Goal: Information Seeking & Learning: Get advice/opinions

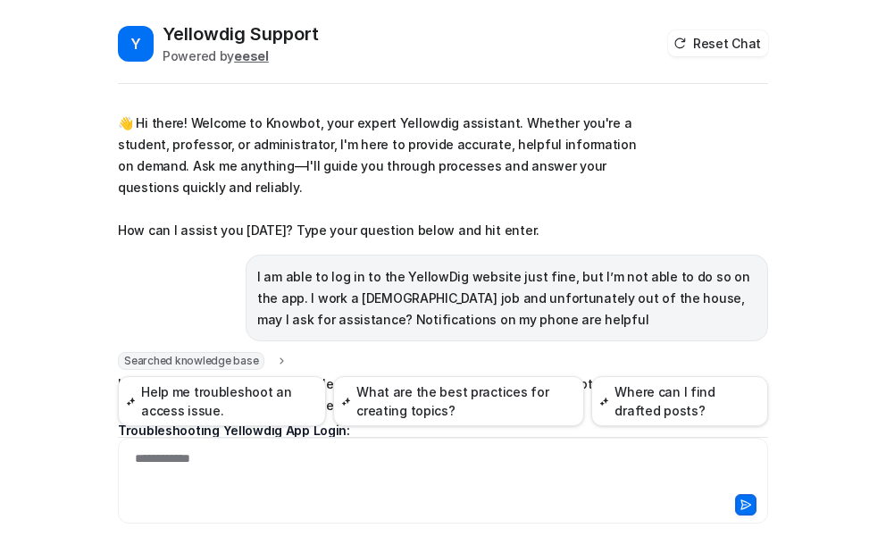
scroll to position [252, 0]
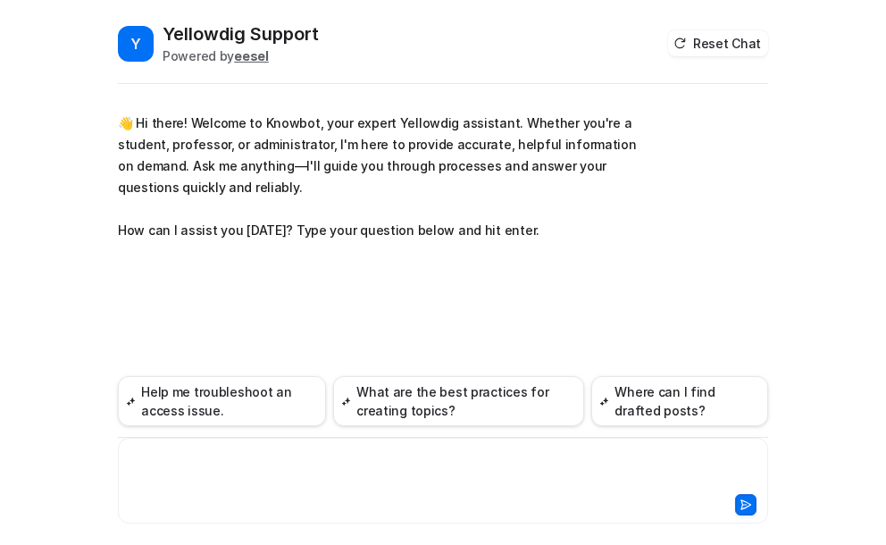
click at [195, 462] on div at bounding box center [442, 469] width 641 height 41
paste div
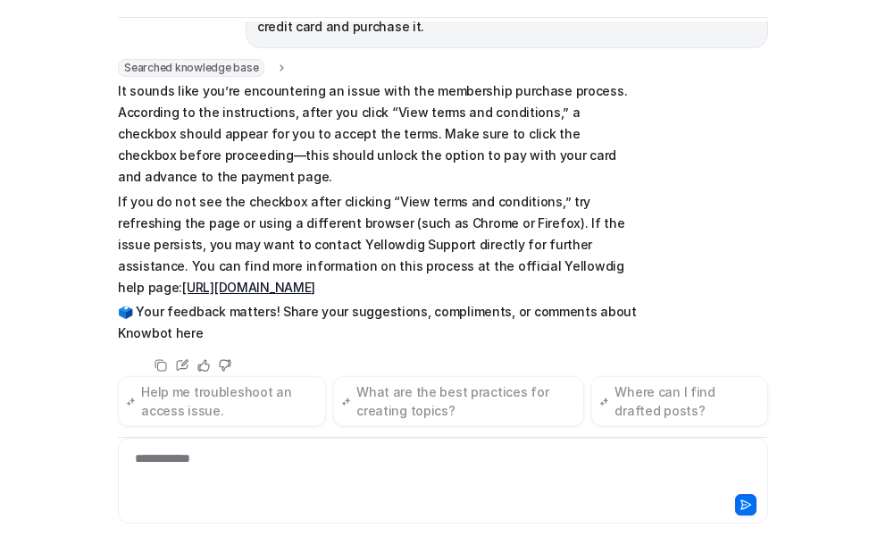
scroll to position [291, 0]
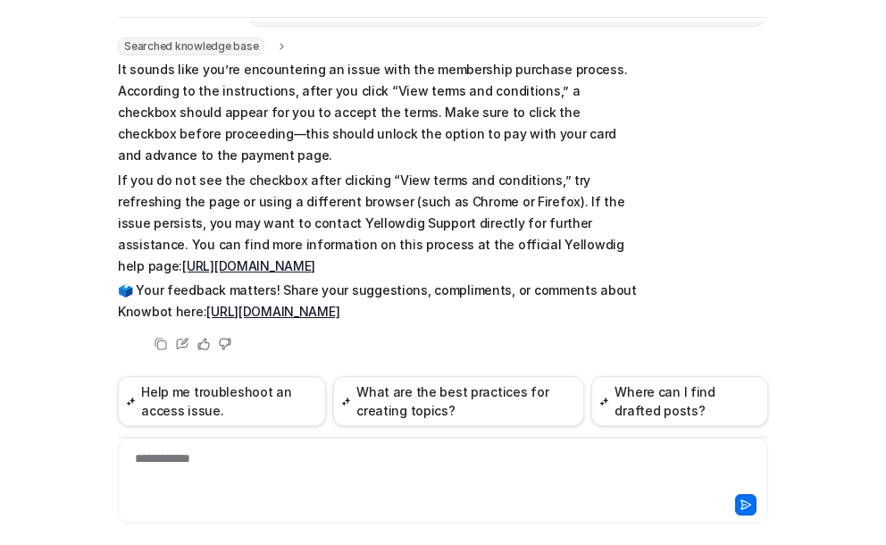
click at [315, 258] on link "https://support.yellowdig.co/hc/en-us/articles/14092257058324-Paying-for-Commun…" at bounding box center [248, 265] width 133 height 15
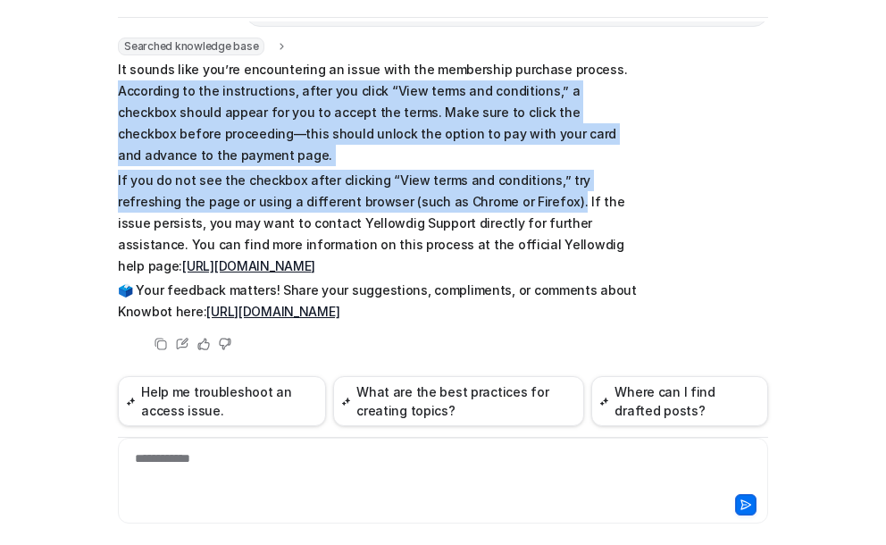
drag, startPoint x: 114, startPoint y: 70, endPoint x: 468, endPoint y: 181, distance: 370.8
click at [468, 181] on span "It sounds like you’re encountering an issue with the membership purchase proces…" at bounding box center [379, 190] width 522 height 263
click at [270, 170] on p "If you do not see the checkbox after clicking “View terms and conditions,” try …" at bounding box center [379, 223] width 522 height 107
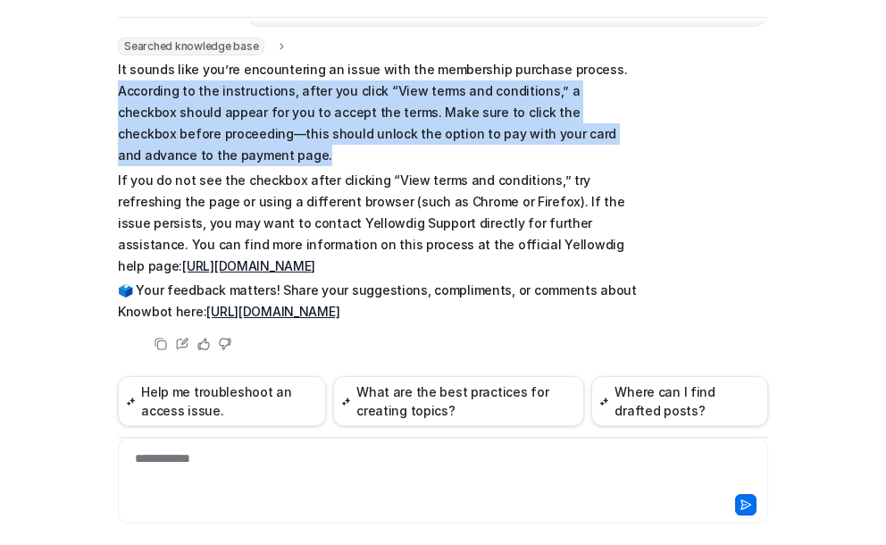
drag, startPoint x: 113, startPoint y: 68, endPoint x: 315, endPoint y: 124, distance: 209.5
click at [315, 124] on p "It sounds like you’re encountering an issue with the membership purchase proces…" at bounding box center [379, 112] width 522 height 107
click at [343, 116] on p "It sounds like you’re encountering an issue with the membership purchase proces…" at bounding box center [379, 112] width 522 height 107
drag, startPoint x: 114, startPoint y: 67, endPoint x: 202, endPoint y: 135, distance: 110.7
click at [202, 135] on p "It sounds like you’re encountering an issue with the membership purchase proces…" at bounding box center [379, 112] width 522 height 107
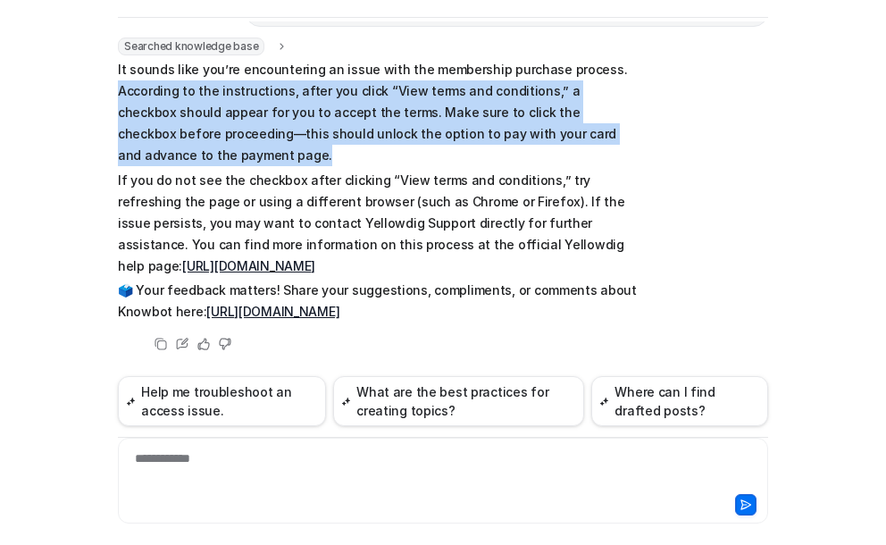
copy p "According to the instructions, after you click “View terms and conditions,” a c…"
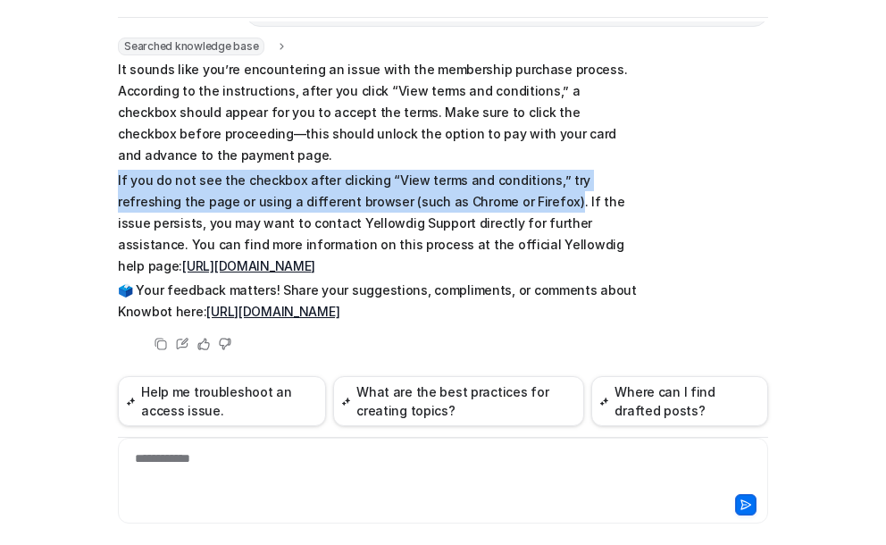
drag, startPoint x: 111, startPoint y: 158, endPoint x: 465, endPoint y: 188, distance: 355.7
click at [465, 188] on p "If you do not see the checkbox after clicking “View terms and conditions,” try …" at bounding box center [379, 223] width 522 height 107
copy p "If you do not see the checkbox after clicking “View terms and conditions,” try …"
